Goal: Register for event/course

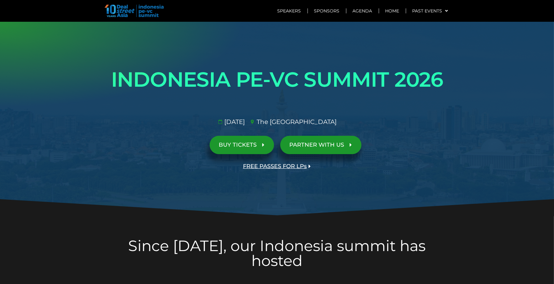
click at [343, 143] on span "PARTNER WITH US" at bounding box center [316, 145] width 55 height 6
click at [300, 160] on link "FREE PASSES FOR LPs" at bounding box center [277, 166] width 86 height 18
click at [248, 143] on span "BUY TICKETS" at bounding box center [238, 145] width 38 height 6
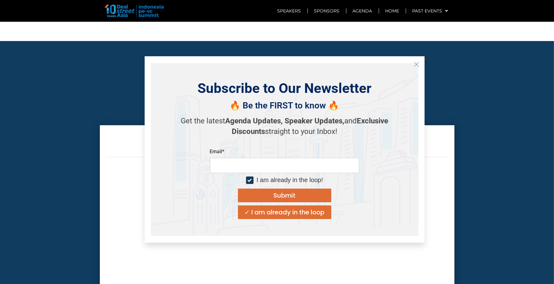
scroll to position [2080, 0]
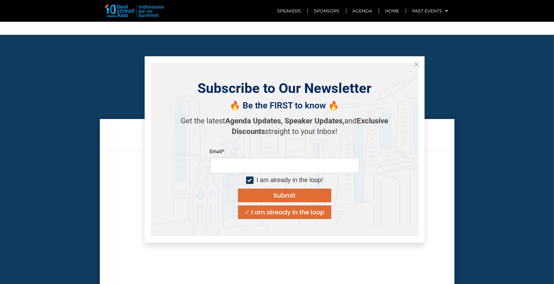
click at [415, 63] on icon "Close" at bounding box center [416, 65] width 6 height 6
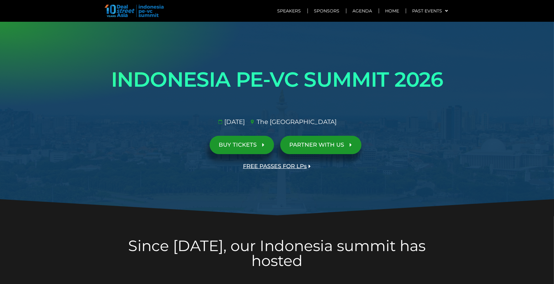
click at [283, 166] on span "FREE PASSES FOR LPs" at bounding box center [275, 167] width 64 height 6
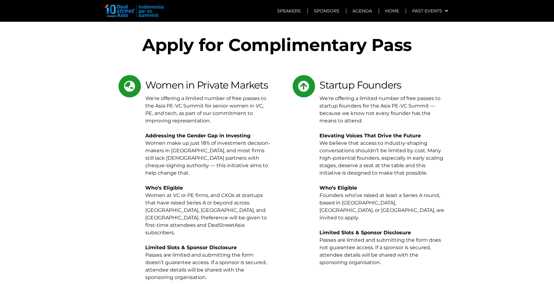
scroll to position [3017, 0]
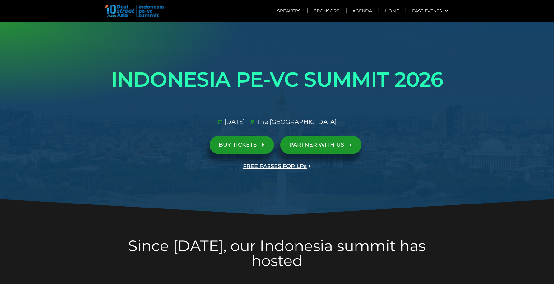
click at [281, 166] on span "FREE PASSES FOR LPs" at bounding box center [275, 167] width 64 height 6
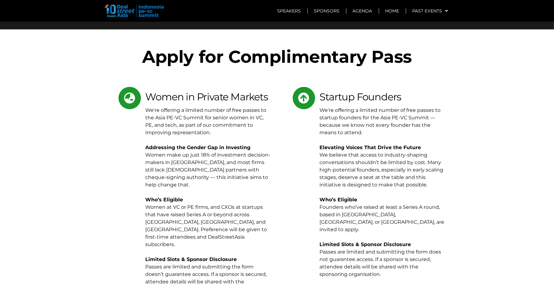
scroll to position [3004, 0]
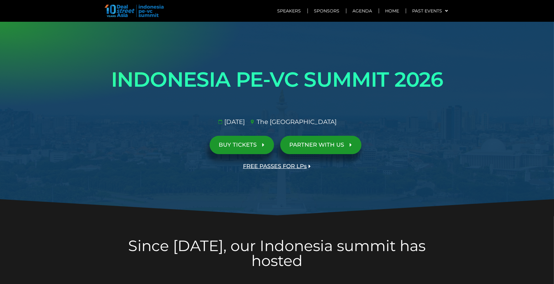
click at [291, 165] on span "FREE PASSES FOR LPs" at bounding box center [275, 167] width 64 height 6
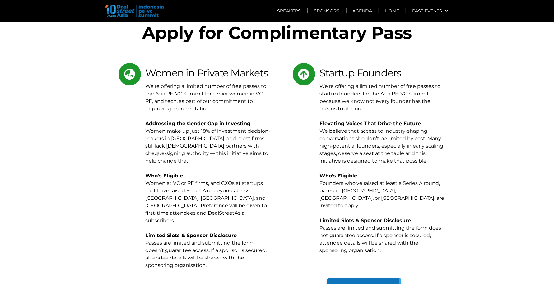
scroll to position [2892, 0]
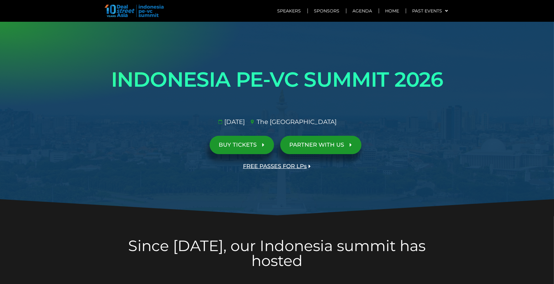
click at [292, 165] on span "FREE PASSES FOR LPs" at bounding box center [275, 167] width 64 height 6
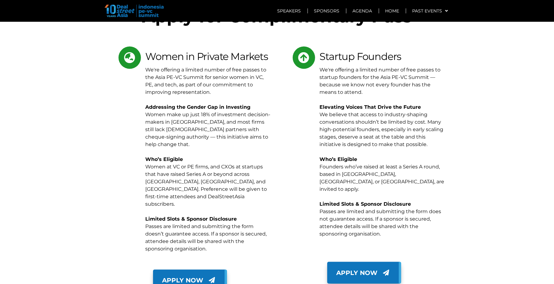
scroll to position [3025, 0]
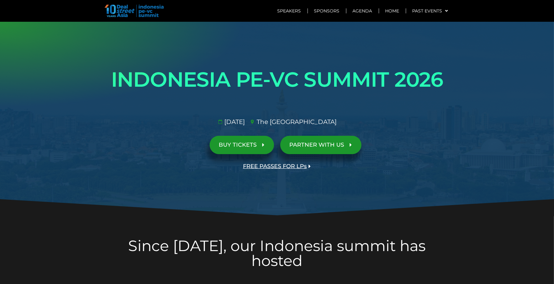
click at [296, 164] on span "FREE PASSES FOR LPs" at bounding box center [275, 167] width 64 height 6
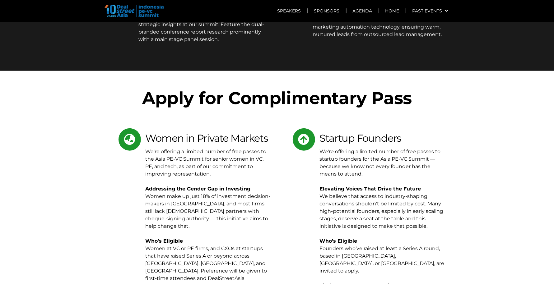
scroll to position [2829, 0]
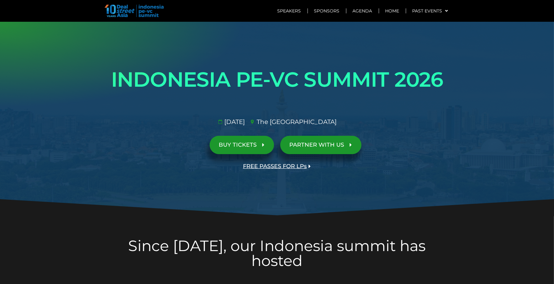
click at [280, 167] on span "FREE PASSES FOR LPs" at bounding box center [275, 167] width 64 height 6
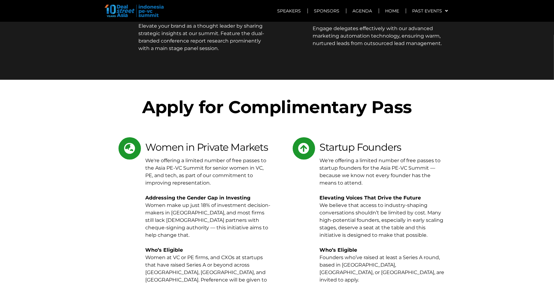
scroll to position [2888, 0]
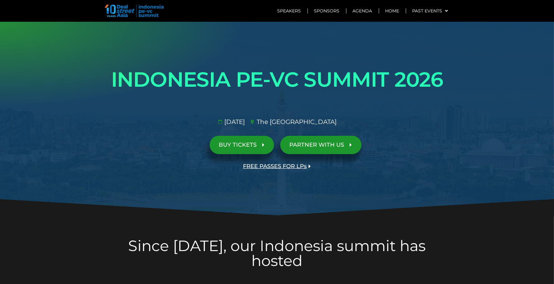
click at [291, 166] on span "FREE PASSES FOR LPs" at bounding box center [275, 167] width 64 height 6
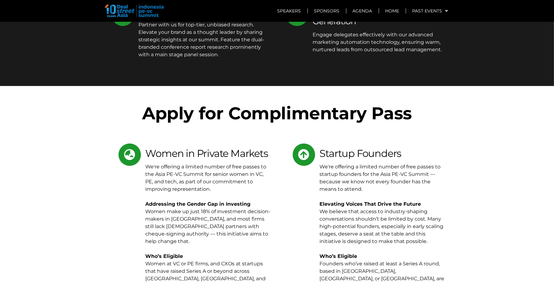
scroll to position [2746, 0]
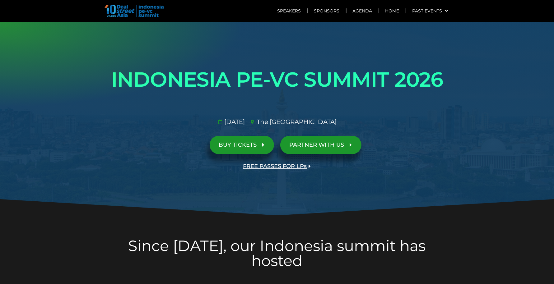
scroll to position [34, 0]
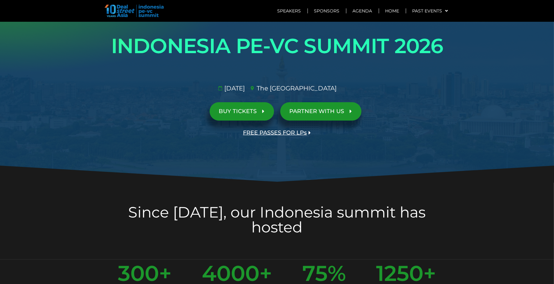
click at [271, 131] on span "FREE PASSES FOR LPs" at bounding box center [275, 133] width 64 height 6
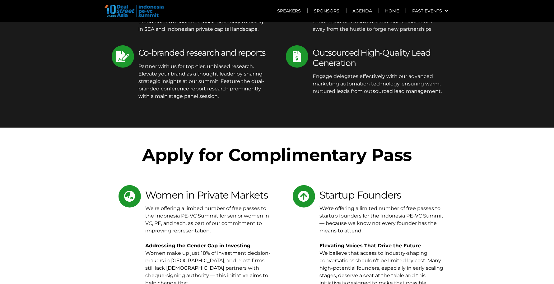
scroll to position [2705, 0]
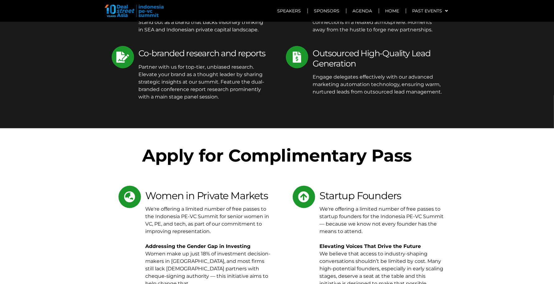
scroll to position [2909, 0]
